Goal: Contribute content

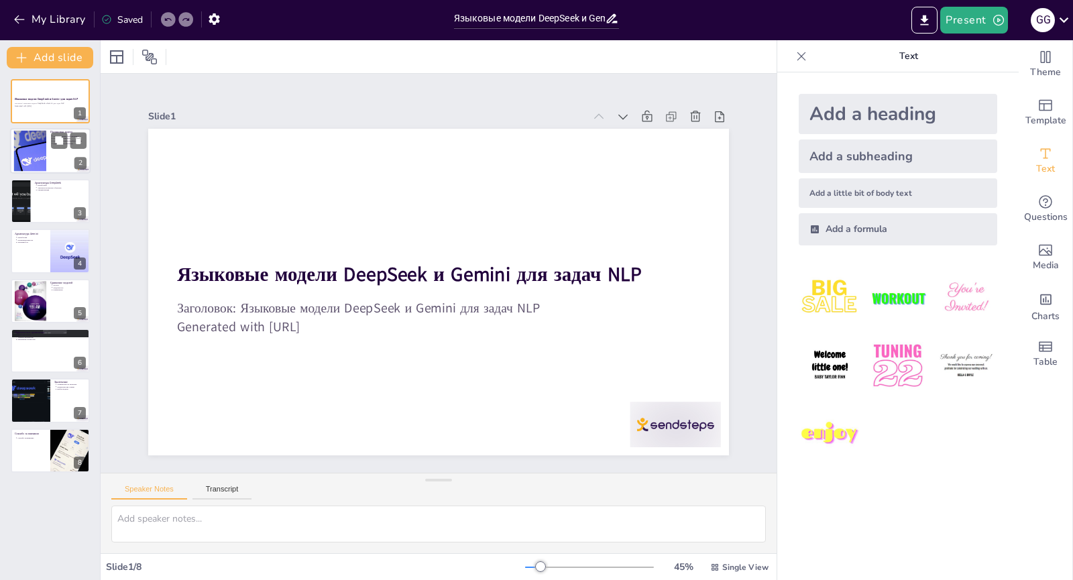
click at [21, 150] on div at bounding box center [30, 151] width 72 height 41
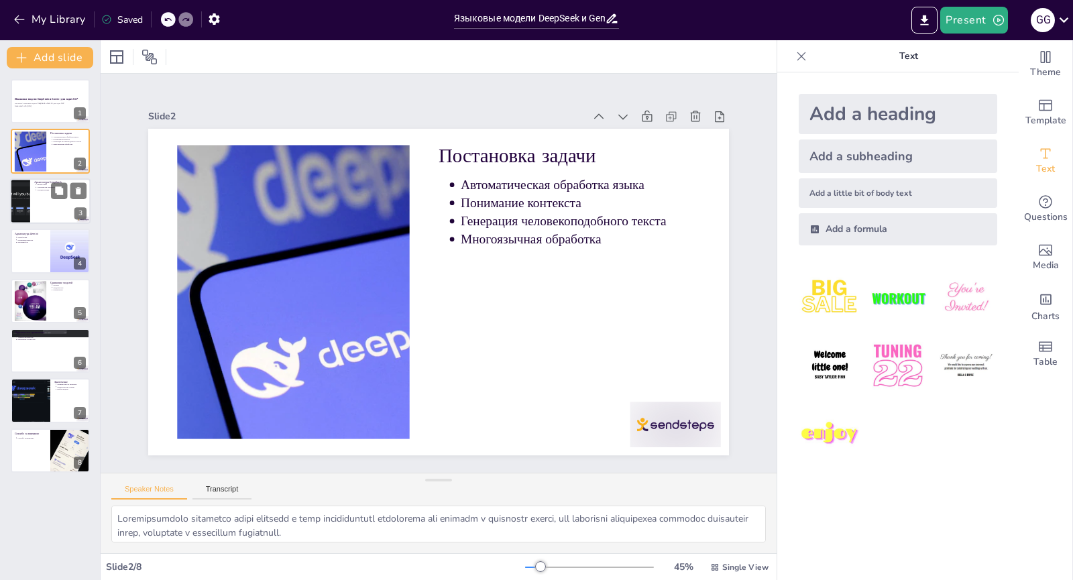
click at [54, 208] on div at bounding box center [50, 201] width 80 height 46
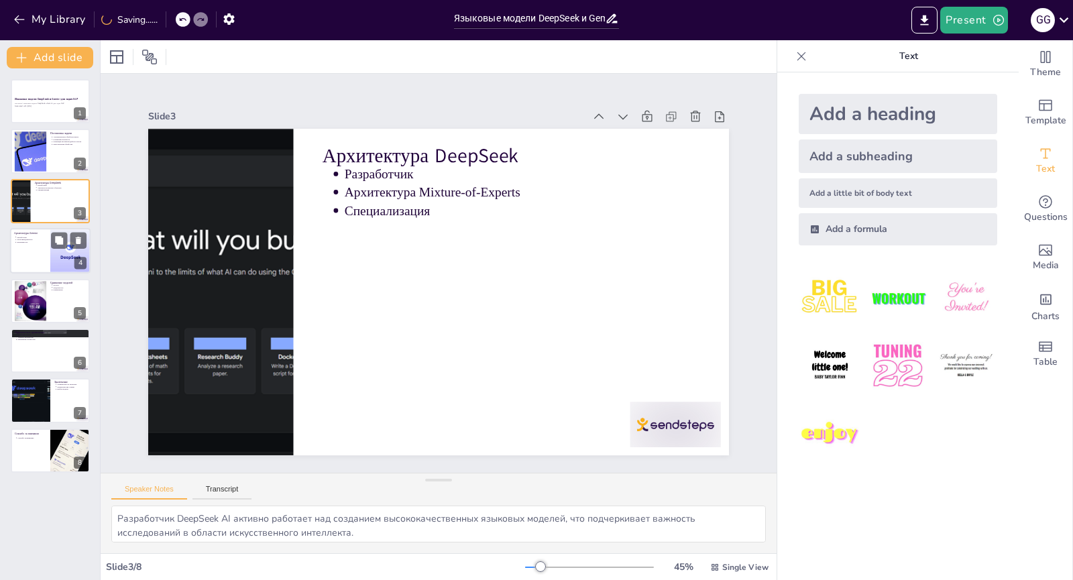
click at [46, 272] on div at bounding box center [50, 251] width 80 height 46
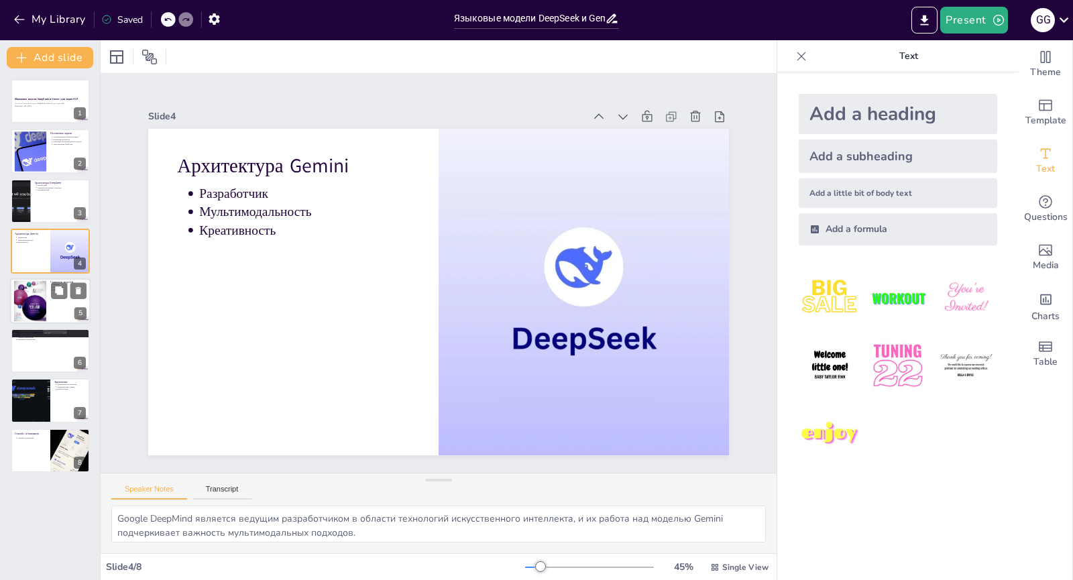
click at [38, 305] on div at bounding box center [30, 300] width 33 height 41
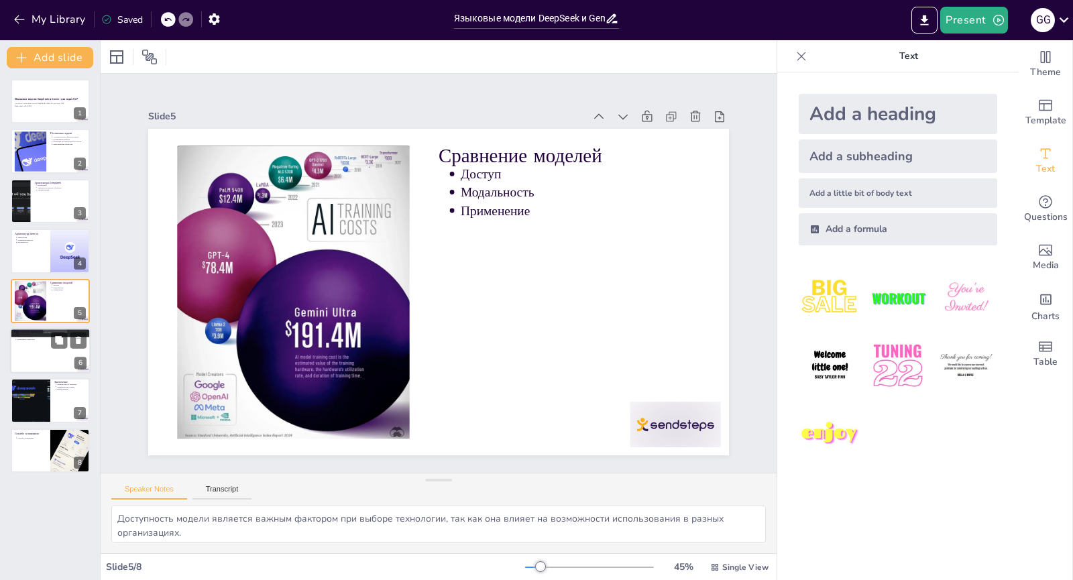
click at [46, 350] on div at bounding box center [50, 351] width 80 height 46
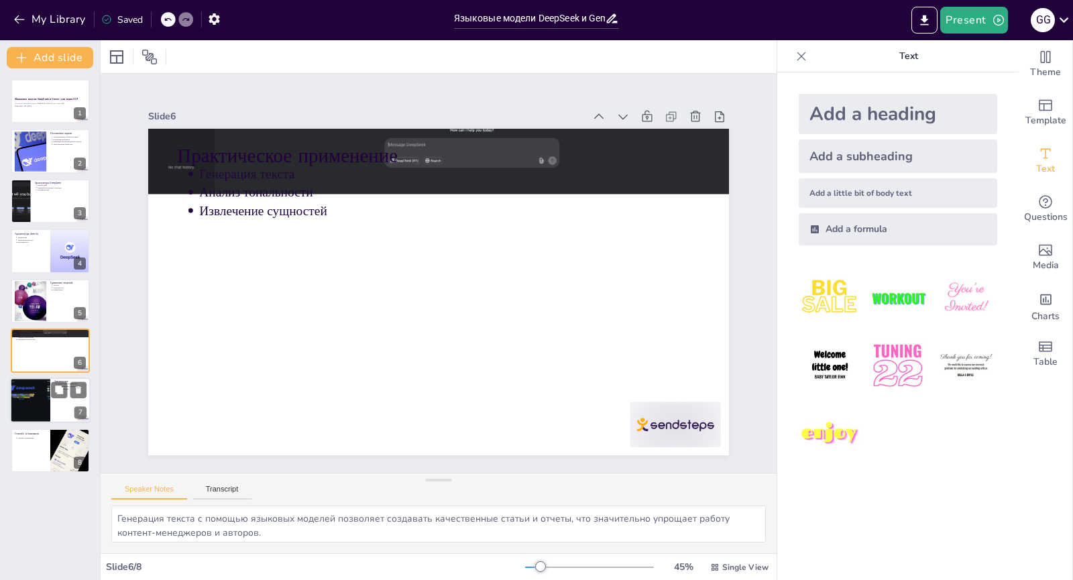
click at [48, 410] on div at bounding box center [30, 401] width 81 height 46
type textarea "Оптимальность DeepSeek для логических задач делает её идеальным выбором для раз…"
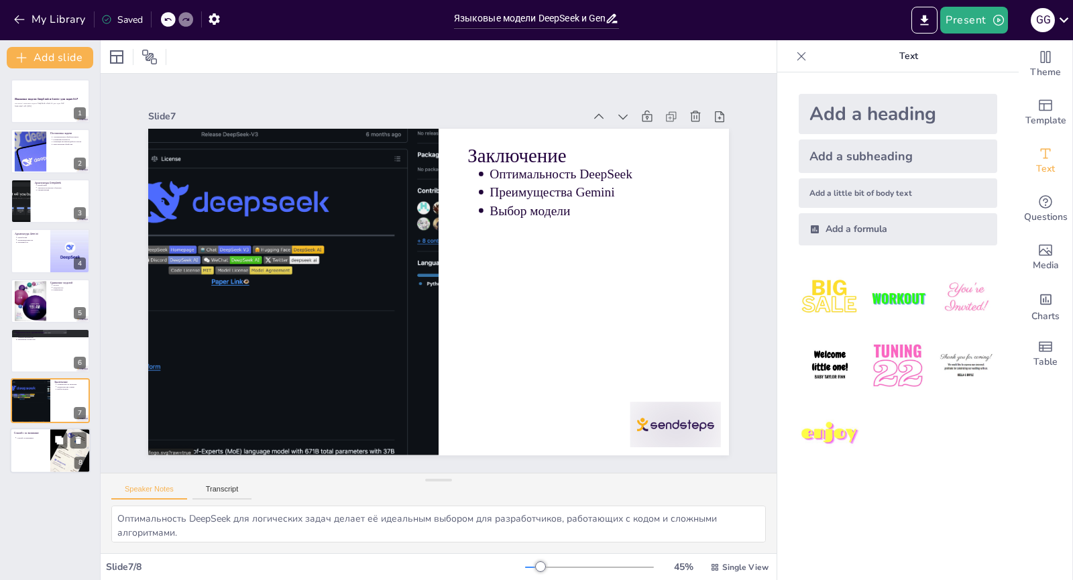
click at [43, 453] on div at bounding box center [50, 451] width 80 height 46
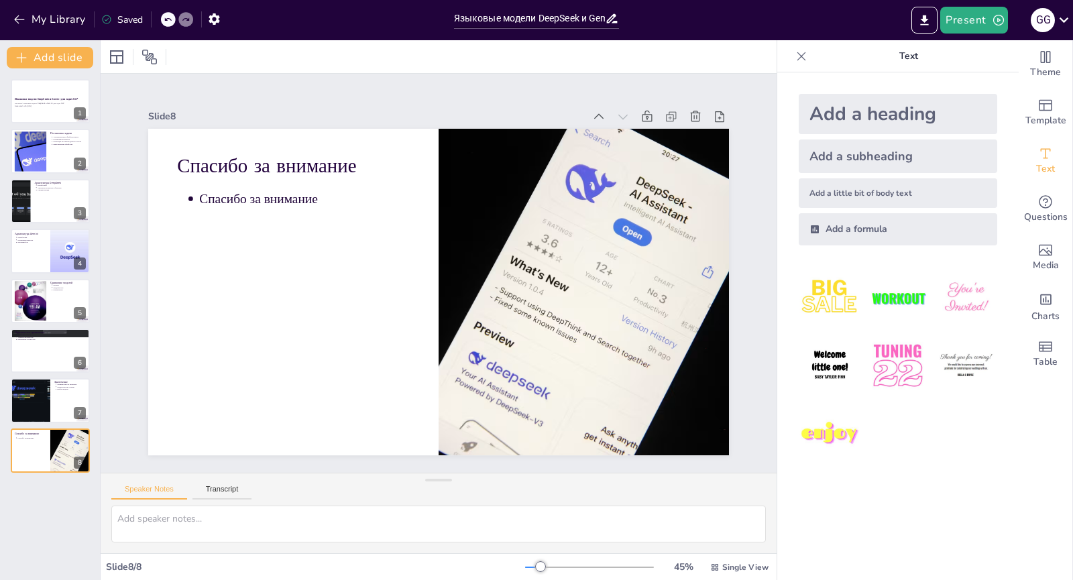
click at [167, 25] on div at bounding box center [168, 19] width 15 height 15
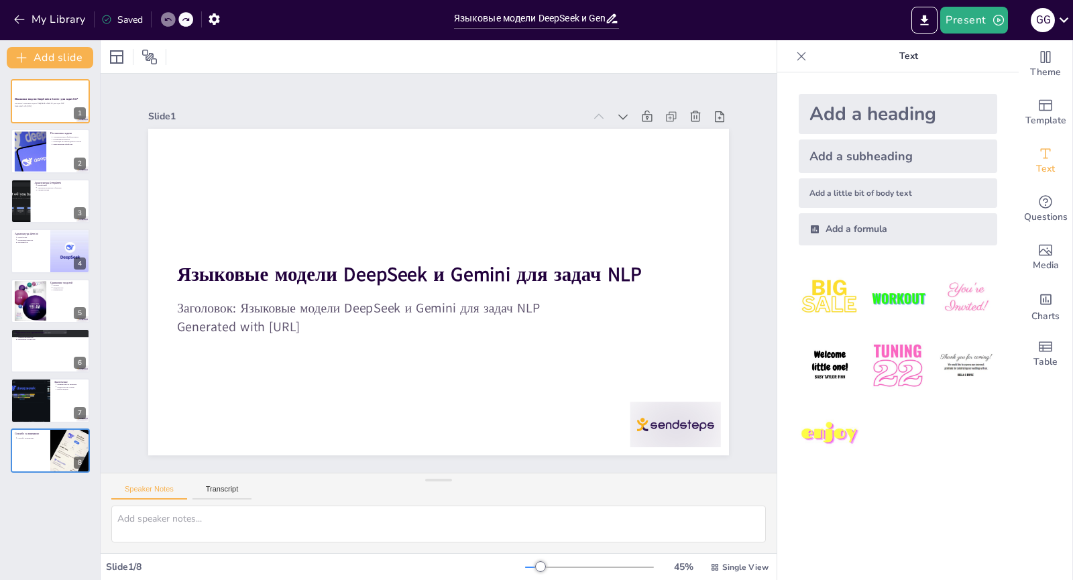
click at [167, 25] on div at bounding box center [168, 19] width 15 height 15
click at [19, 19] on icon "button" at bounding box center [19, 19] width 10 height 9
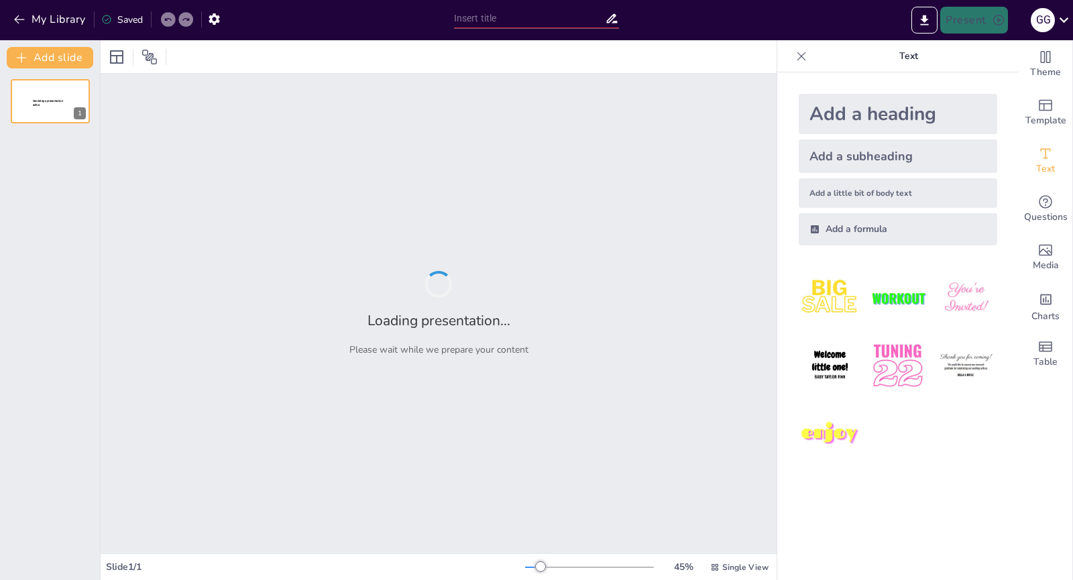
type input "Языковые модели DeepSeek и Gemini: возможности применения для задач NLP":"
